Goal: Information Seeking & Learning: Learn about a topic

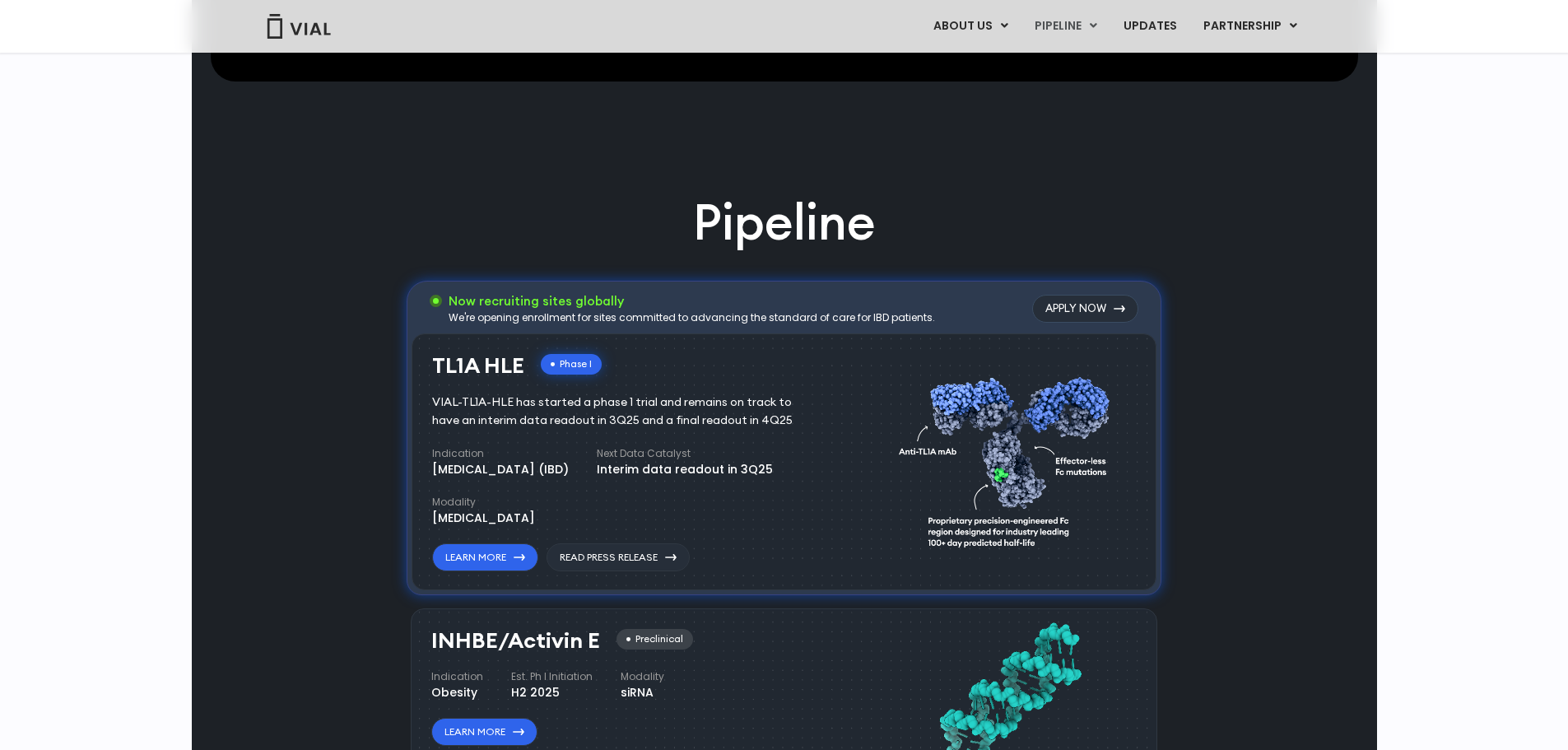
scroll to position [658, 0]
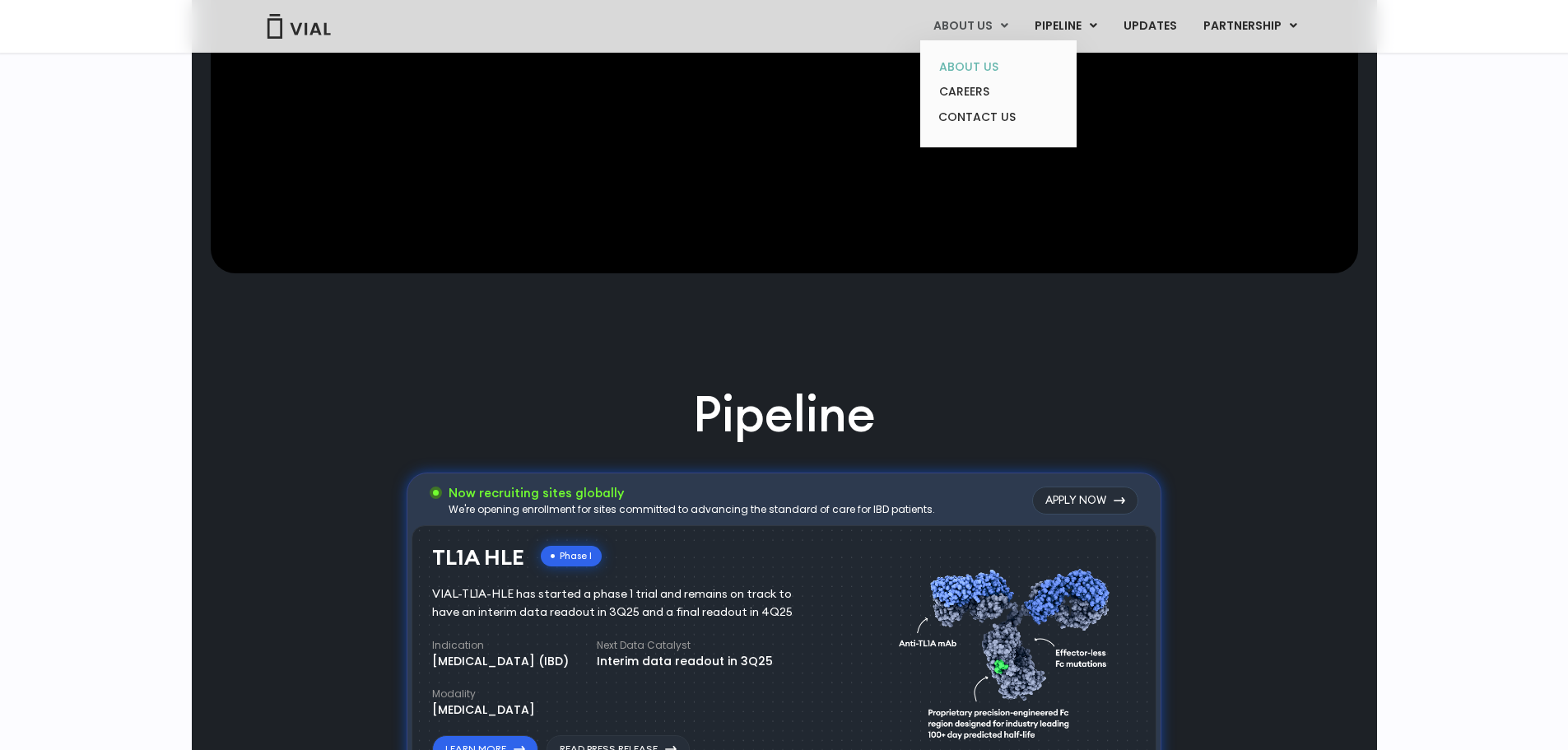
click at [971, 60] on link "ABOUT US" at bounding box center [998, 67] width 144 height 25
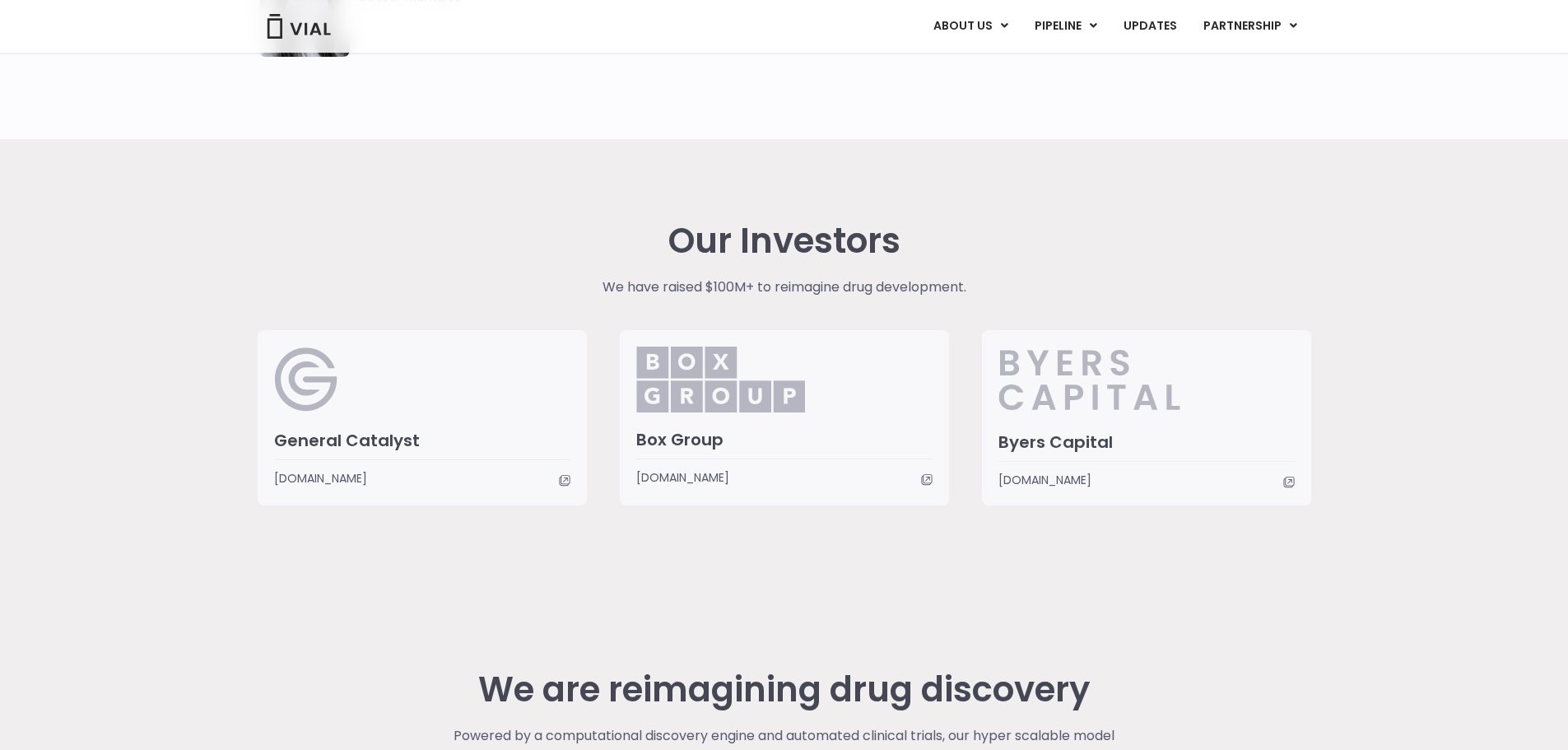
scroll to position [4214, 0]
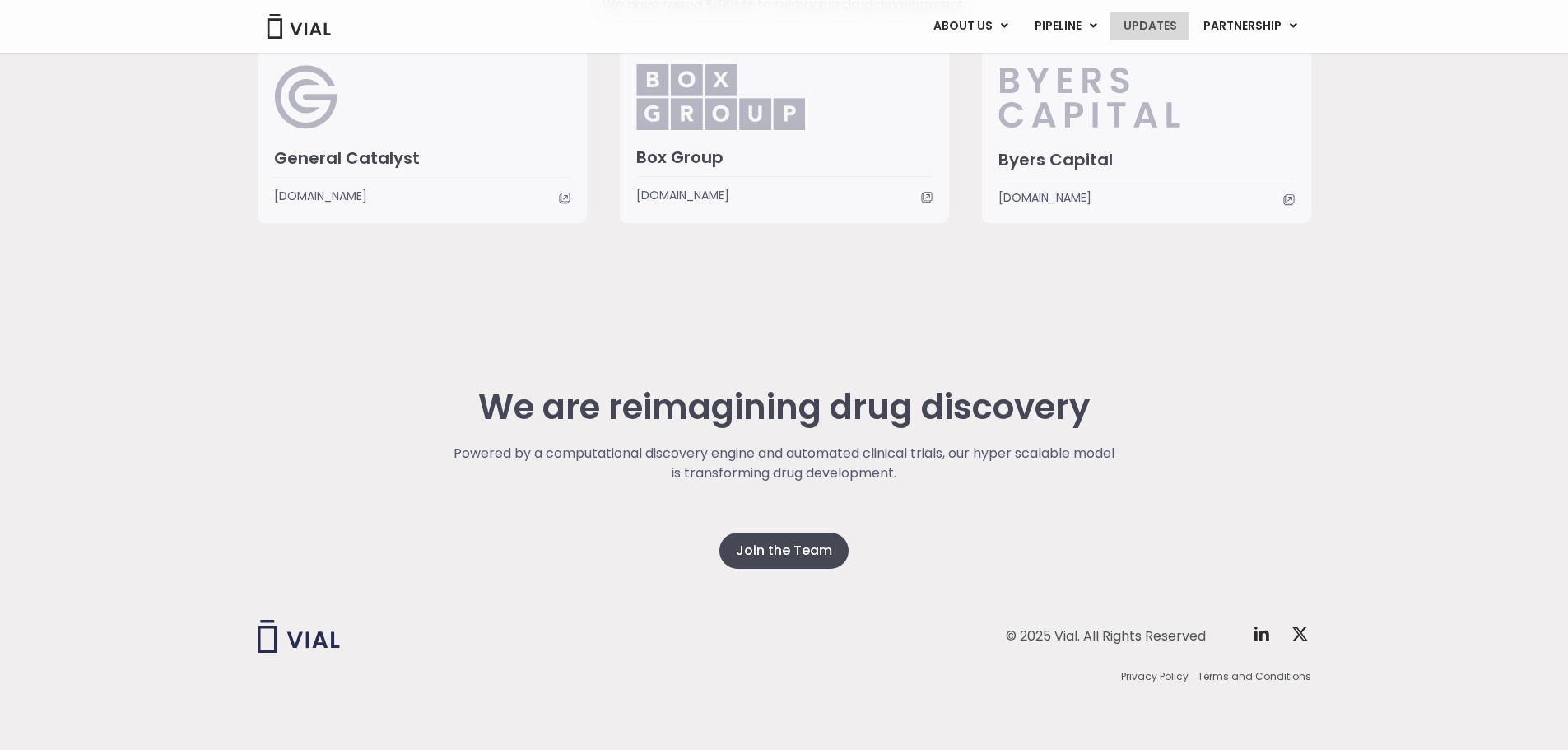
click at [1164, 21] on link "UPDATES" at bounding box center [1150, 26] width 79 height 28
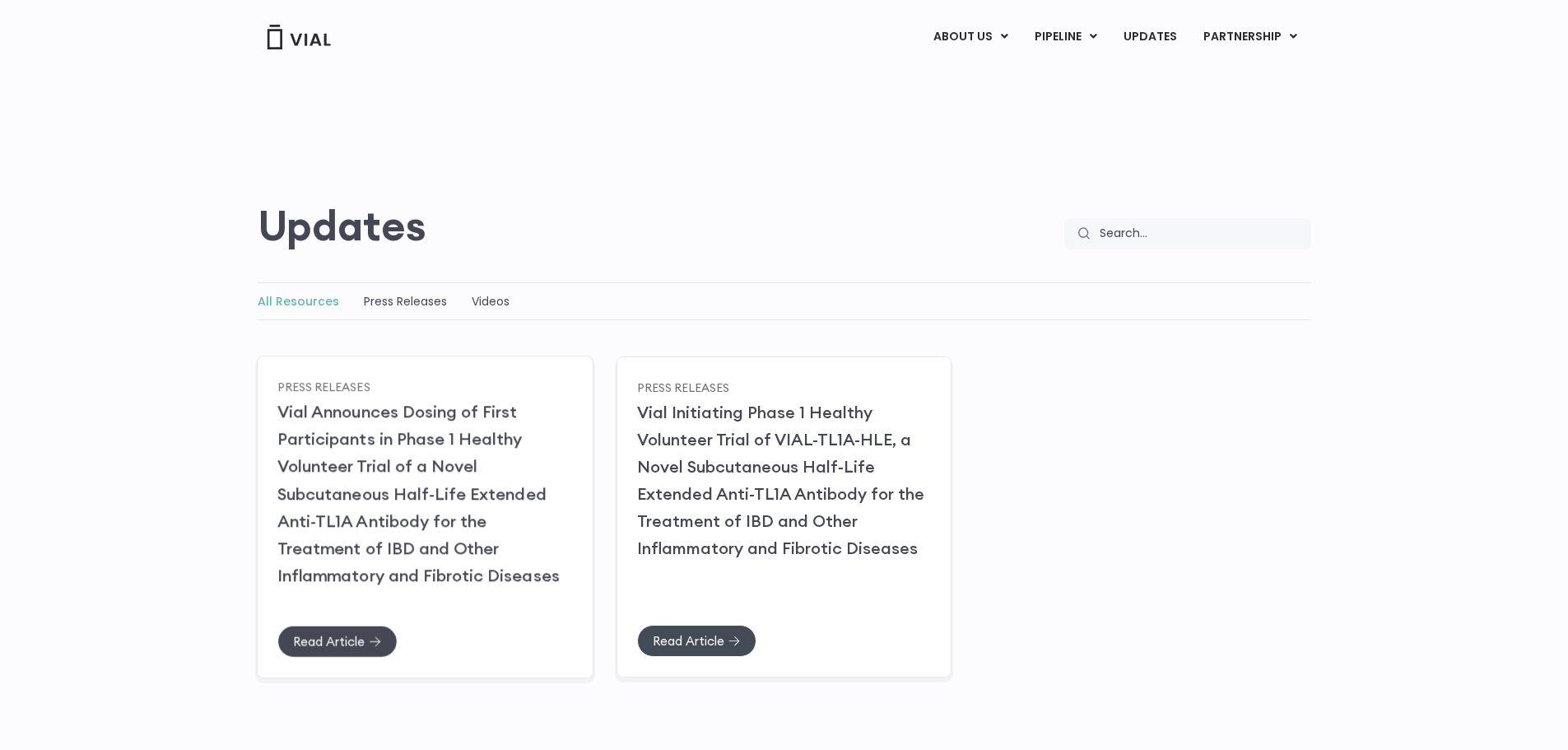
click at [308, 654] on link "Read Article" at bounding box center [338, 640] width 120 height 32
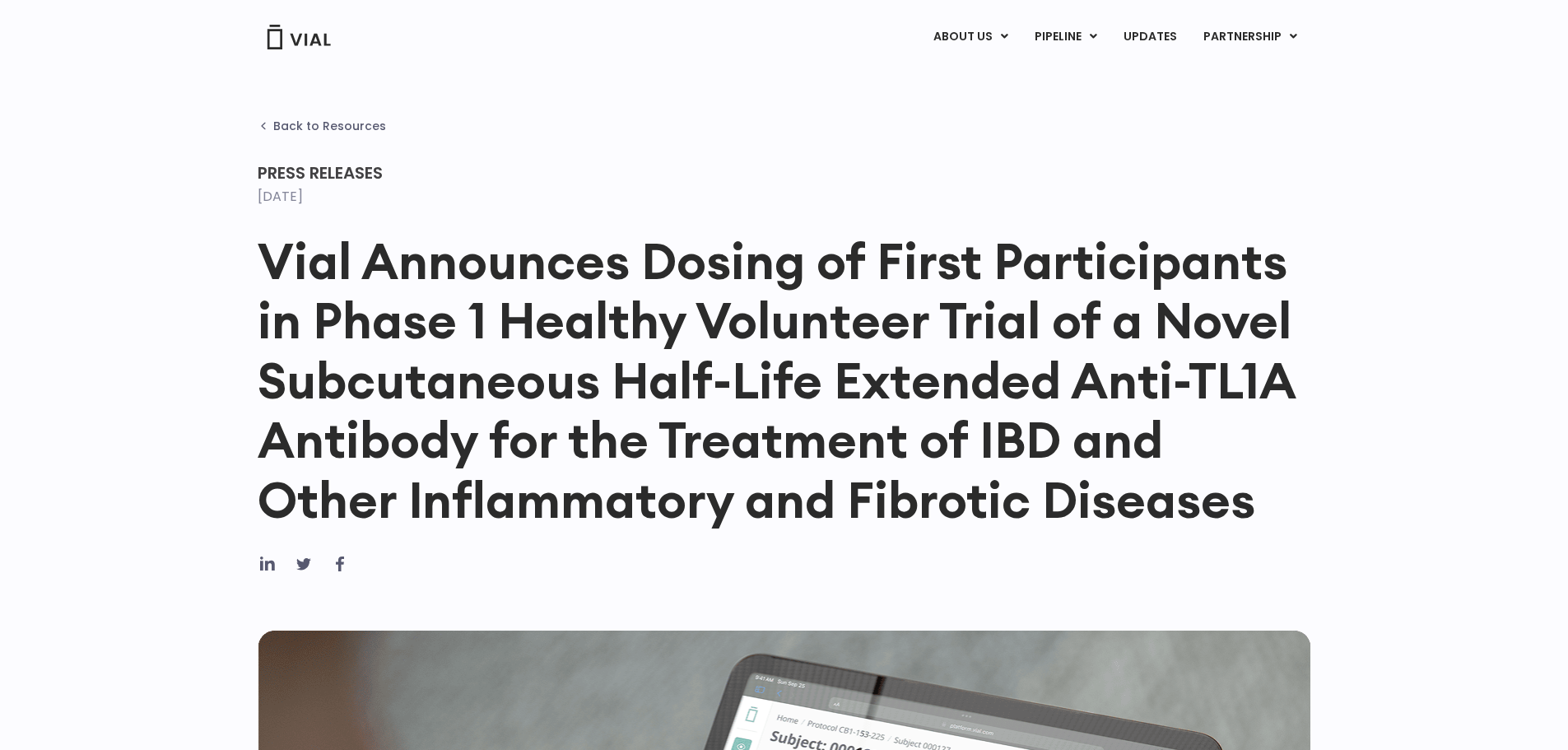
click at [315, 128] on span "Back to Resources" at bounding box center [330, 126] width 113 height 13
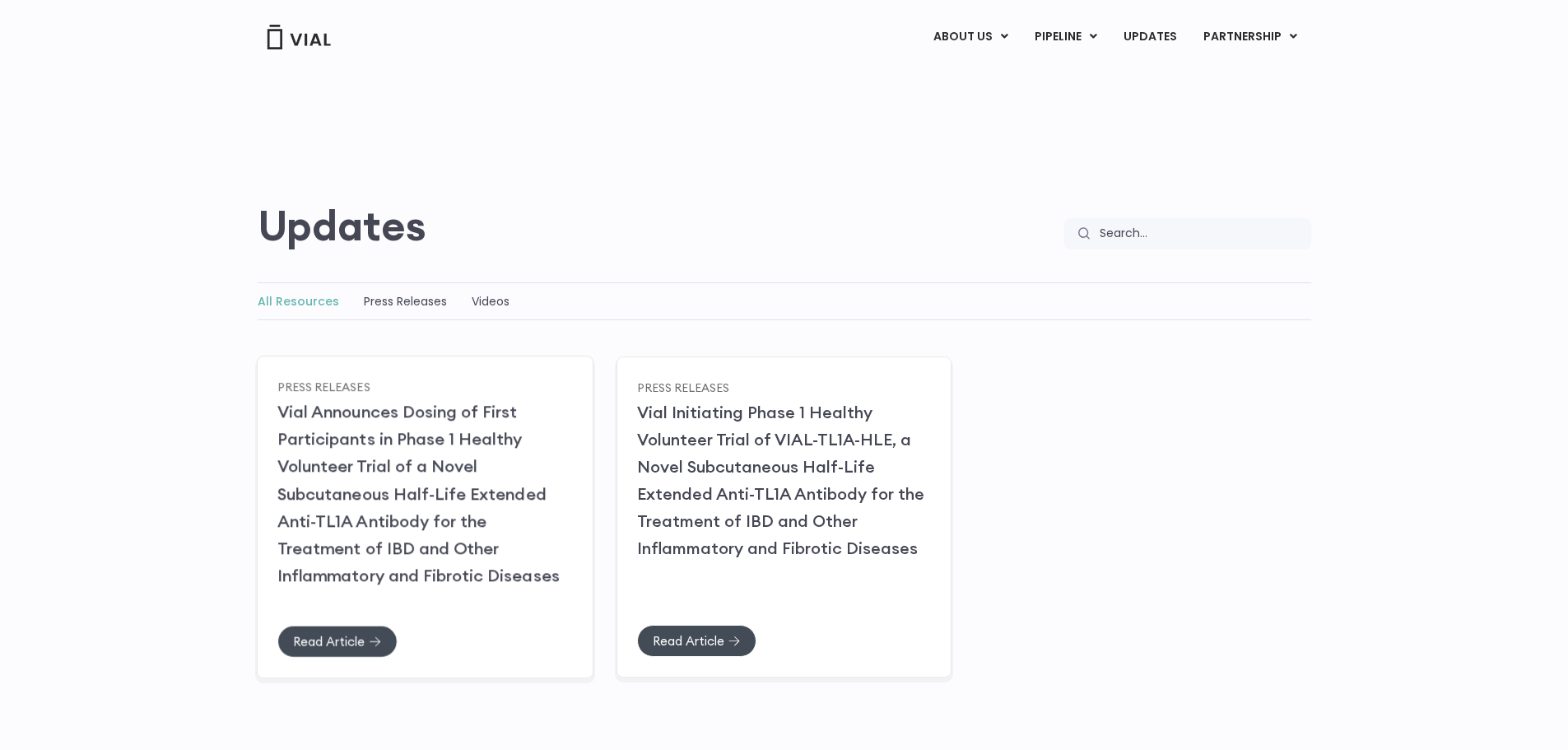
click at [341, 621] on div "Read Article" at bounding box center [424, 624] width 295 height 63
click at [325, 628] on link "Read Article" at bounding box center [338, 640] width 120 height 32
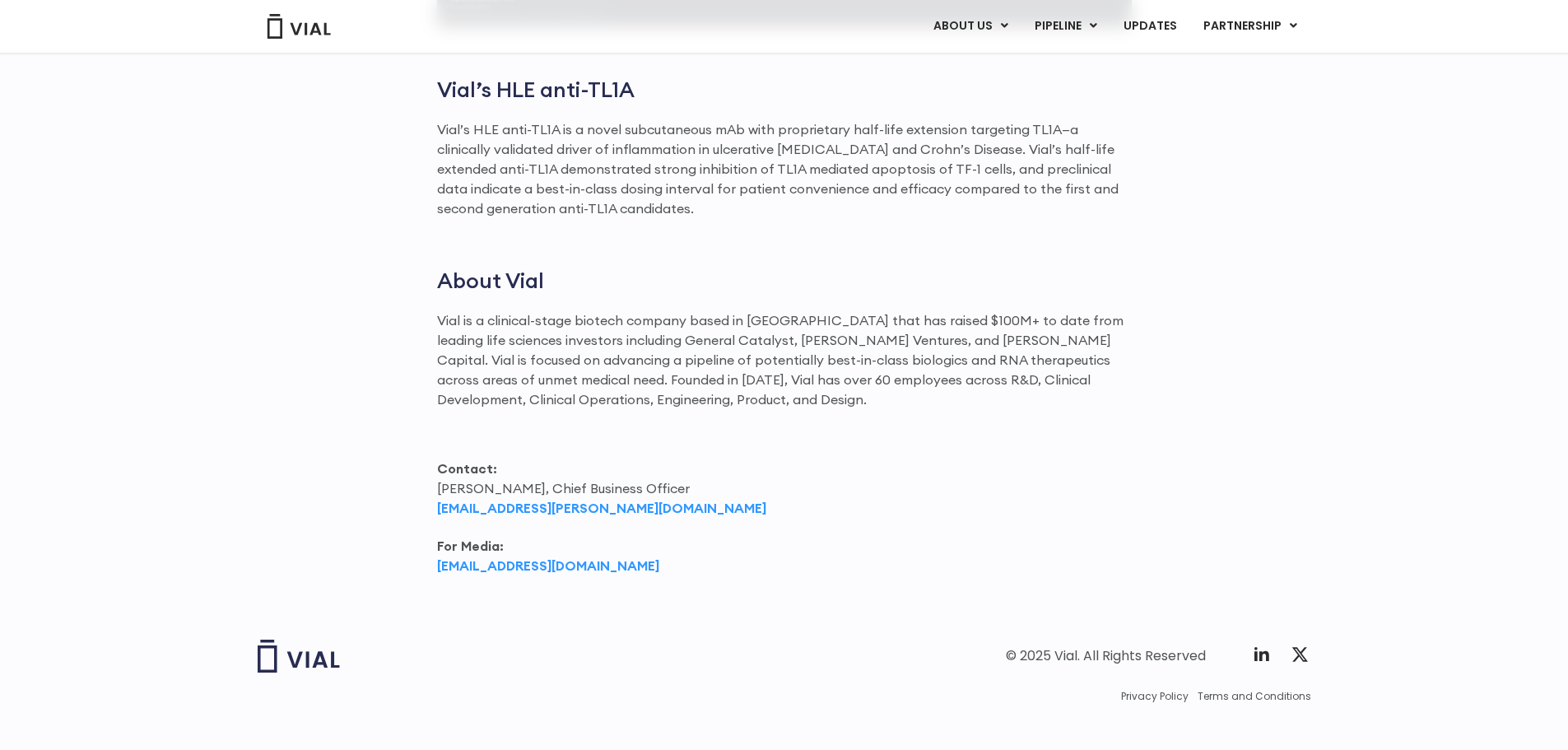
scroll to position [1854, 0]
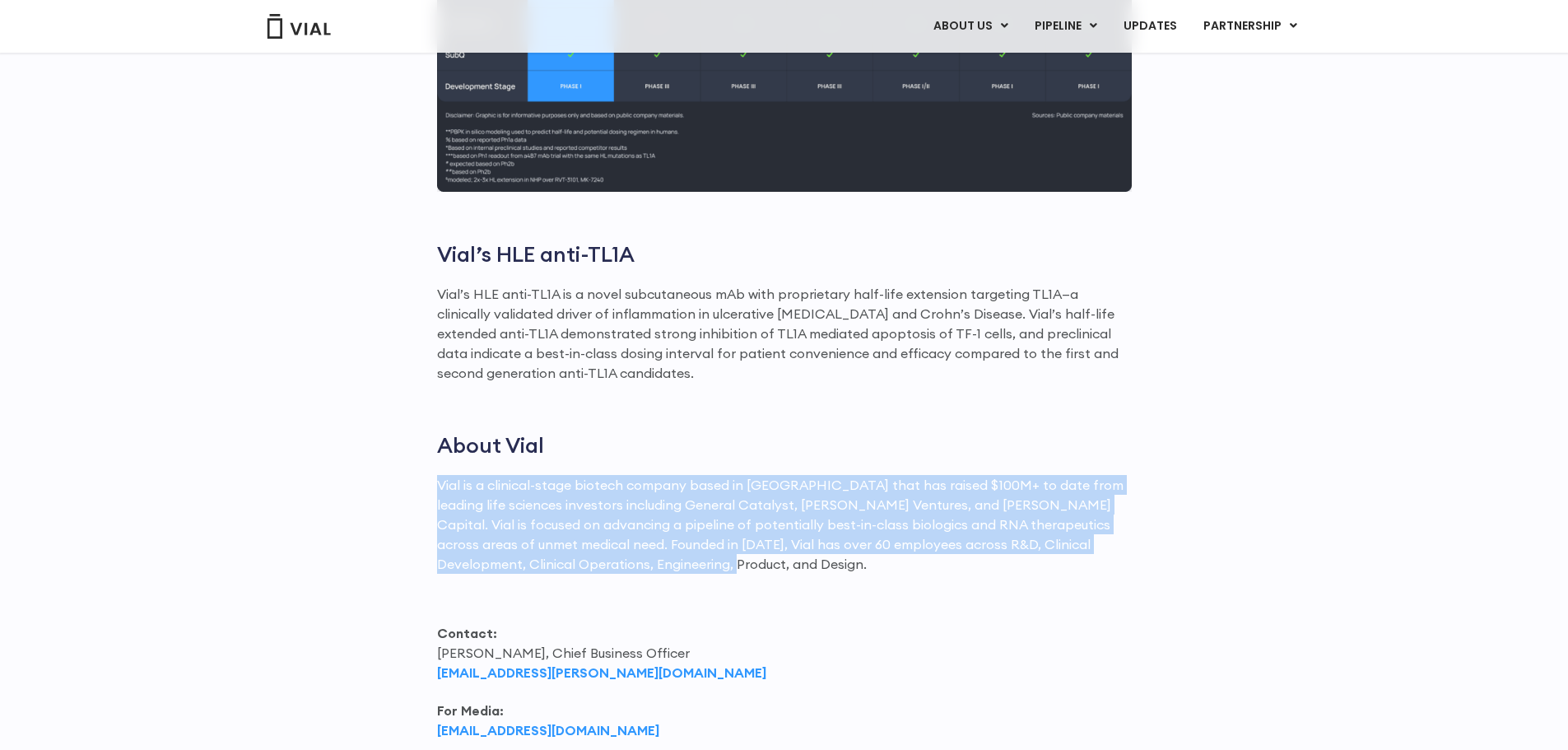
drag, startPoint x: 424, startPoint y: 460, endPoint x: 786, endPoint y: 548, distance: 372.5
click at [786, 548] on div "First-in-human dosing has successfully commenced with healthy volunteers Primar…" at bounding box center [784, 8] width 1054 height 1499
copy p "Vial is a clinical-stage biotech company based in San Francisco that has raised…"
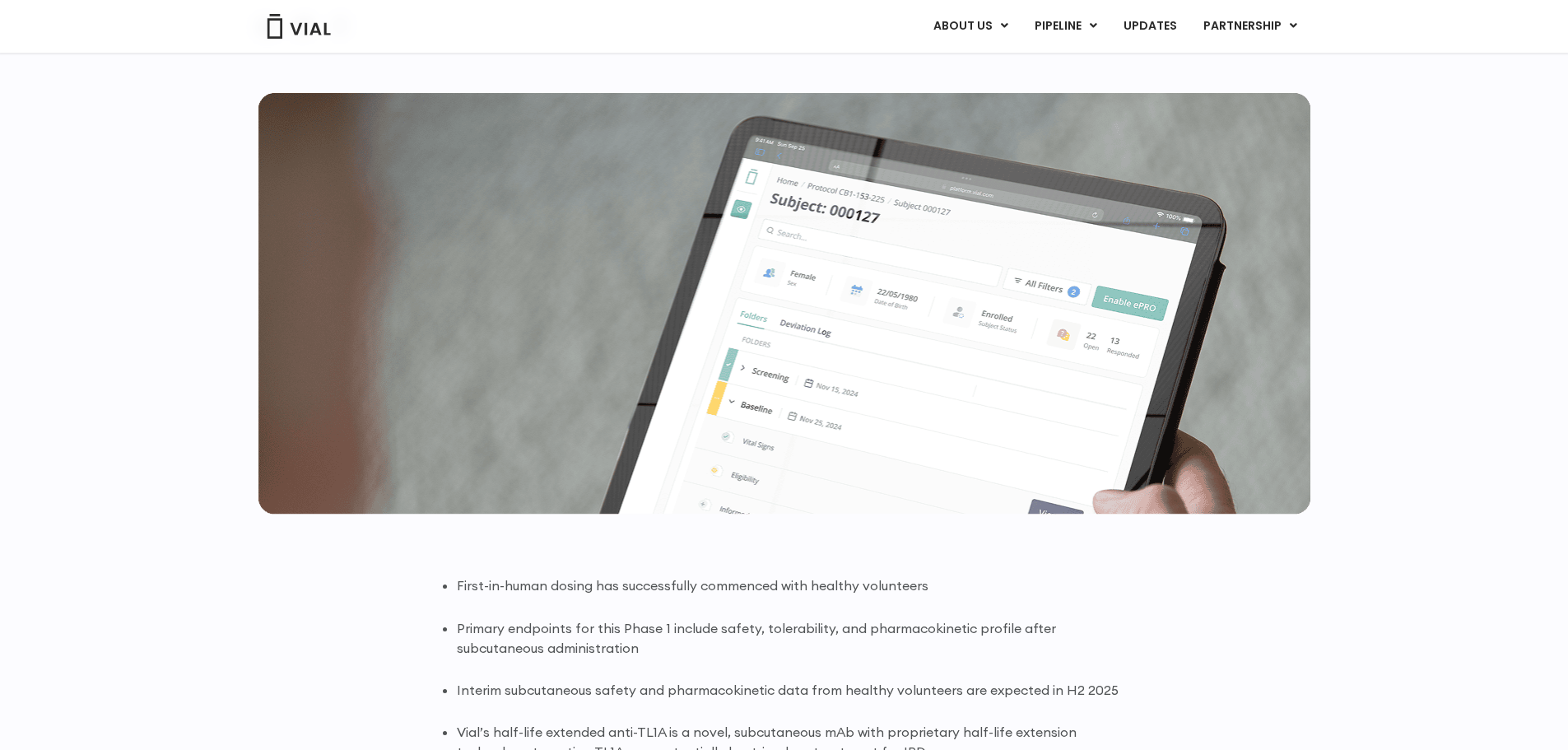
scroll to position [0, 0]
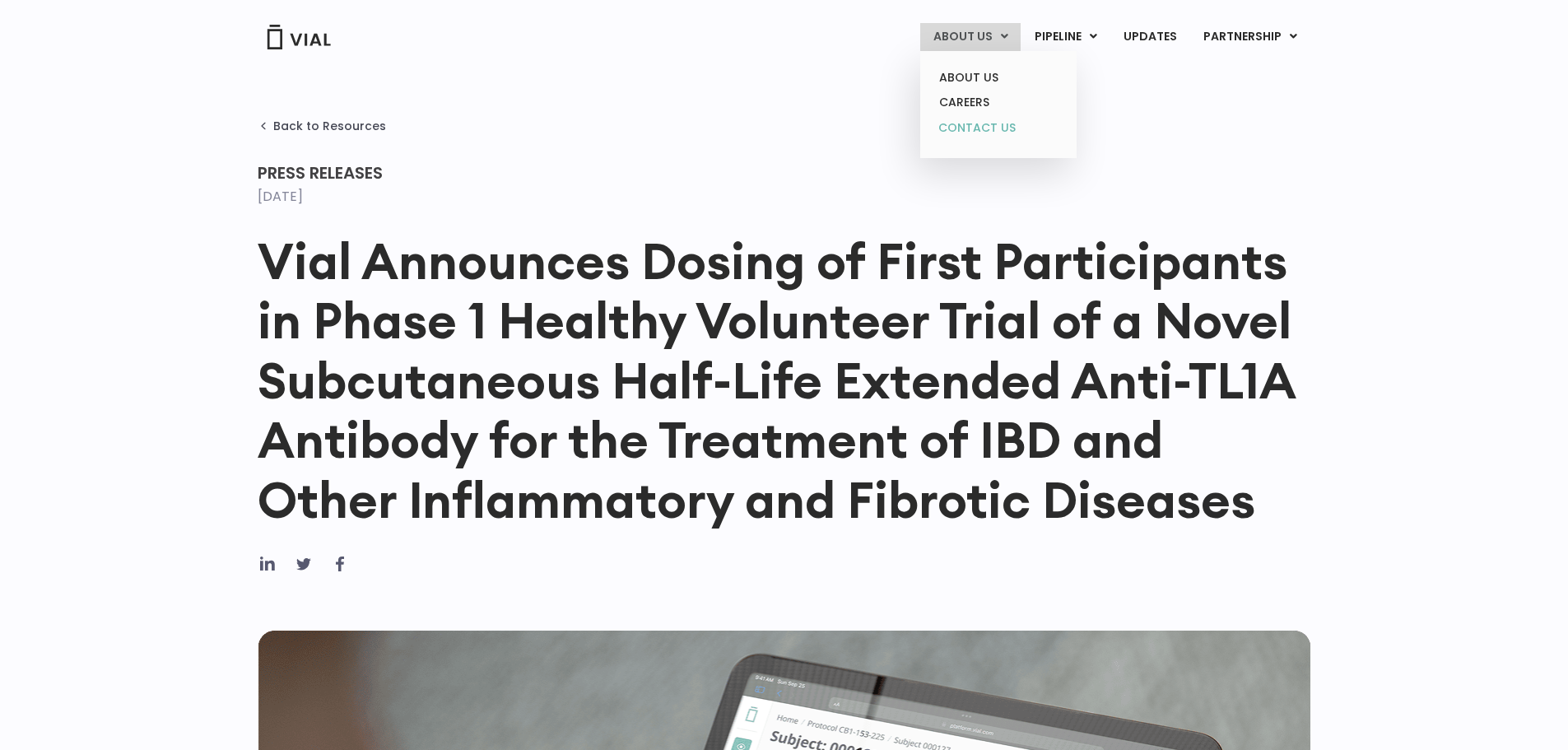
click at [975, 119] on link "CONTACT US" at bounding box center [998, 128] width 144 height 26
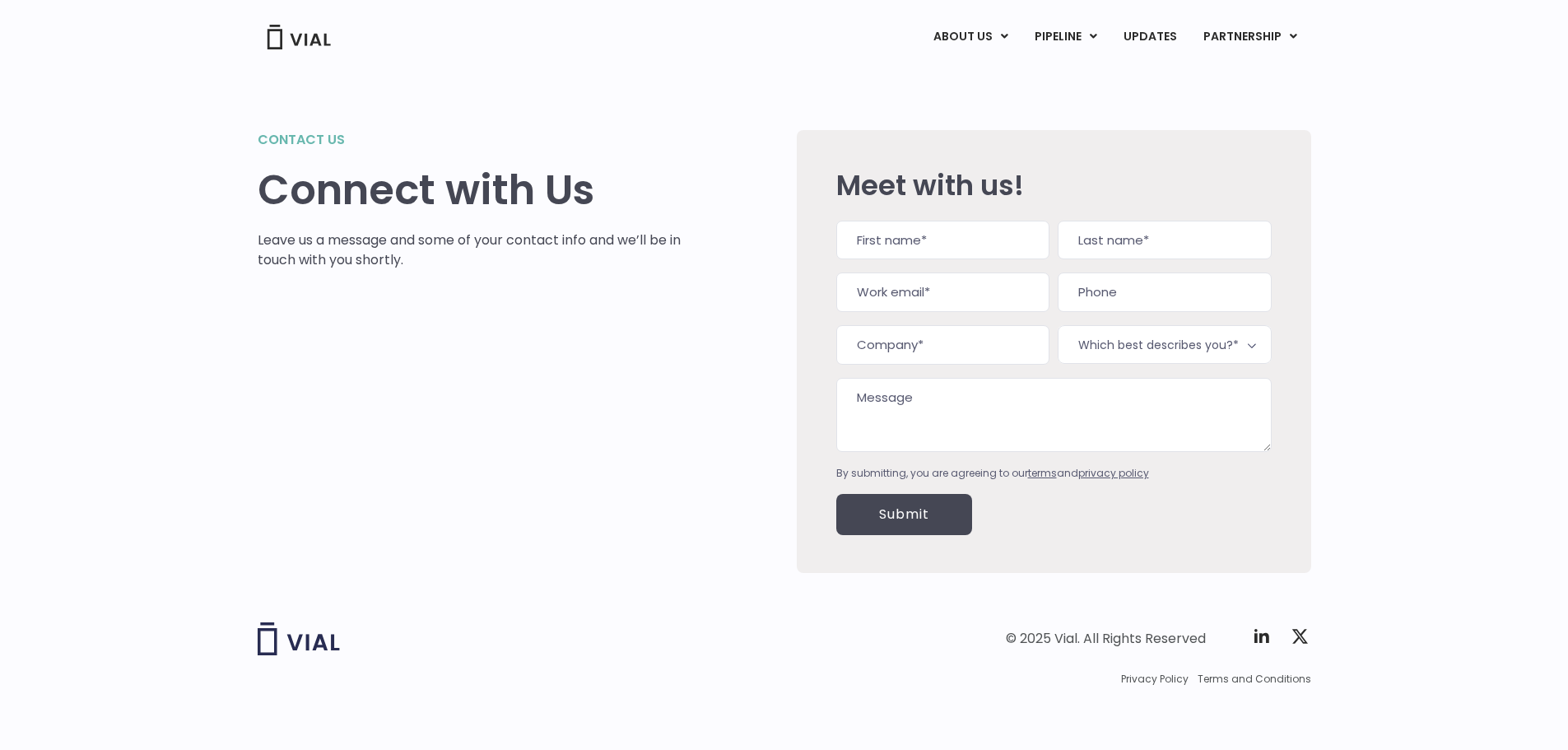
scroll to position [3, 0]
click at [333, 40] on div "ABOUT US ABOUT US CAREERS CONTACT US PIPELINE TL1A HLE PHASE 2 INHBE/ACTIVIN E …" at bounding box center [784, 36] width 1054 height 28
click at [316, 40] on img at bounding box center [299, 36] width 66 height 24
